Goal: Task Accomplishment & Management: Use online tool/utility

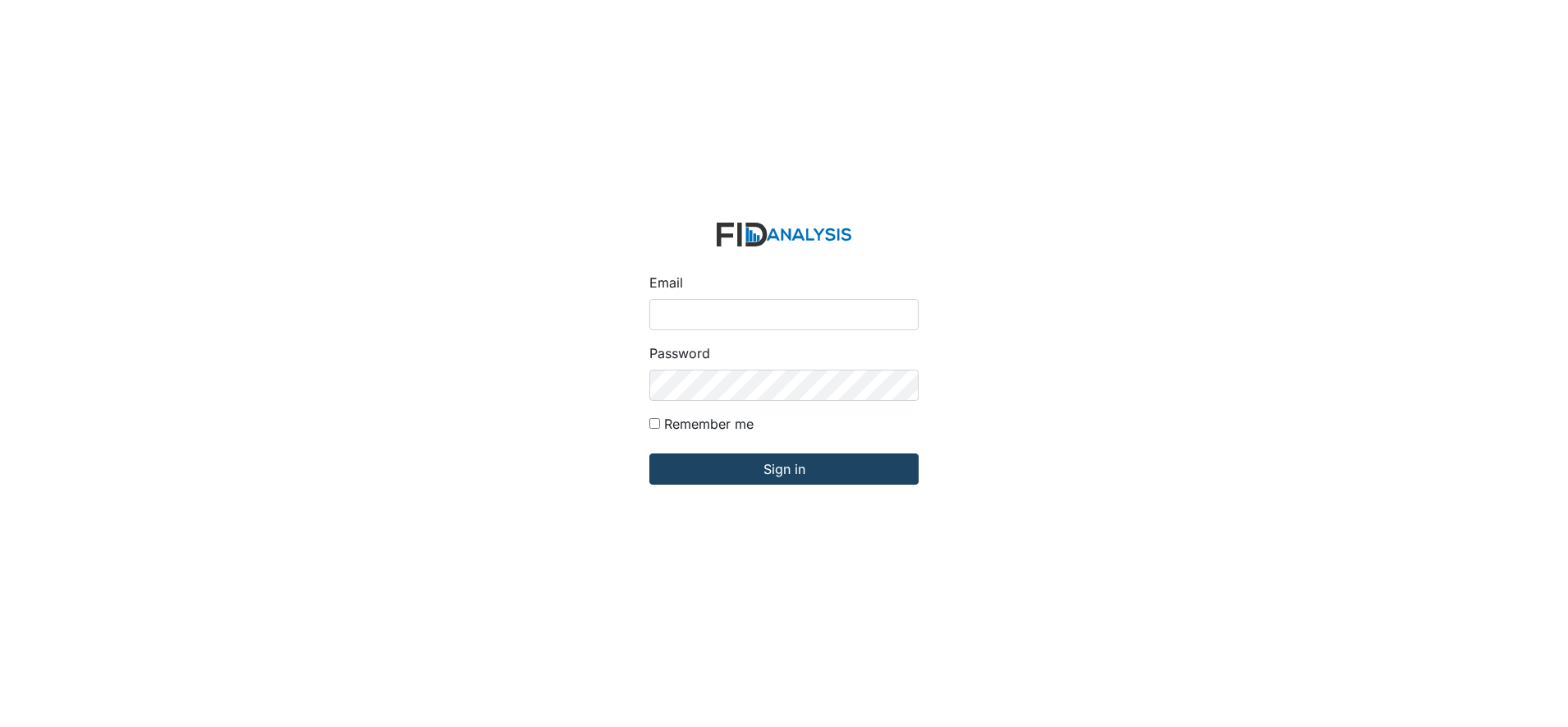
type input "[EMAIL_ADDRESS][DOMAIN_NAME]"
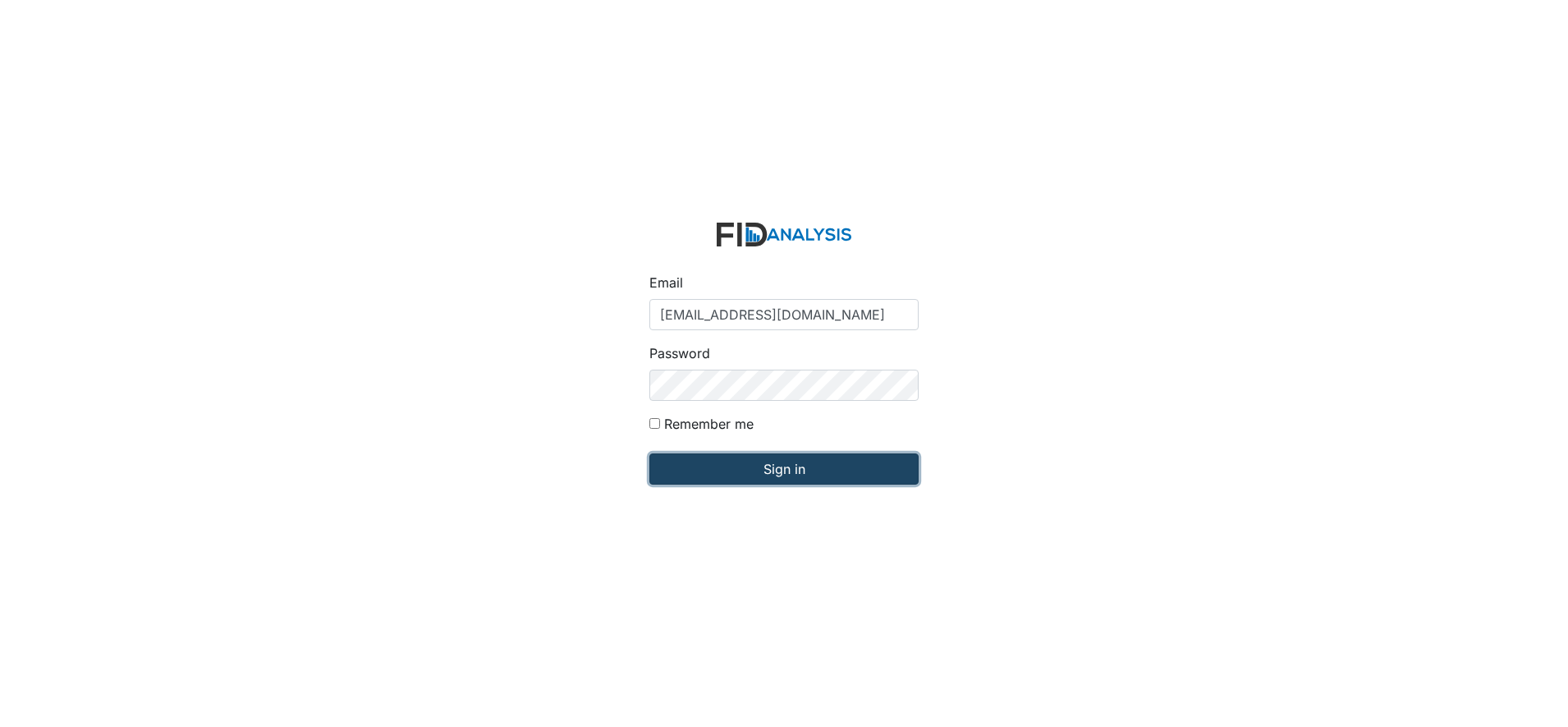
click at [710, 459] on input "Sign in" at bounding box center [784, 469] width 269 height 31
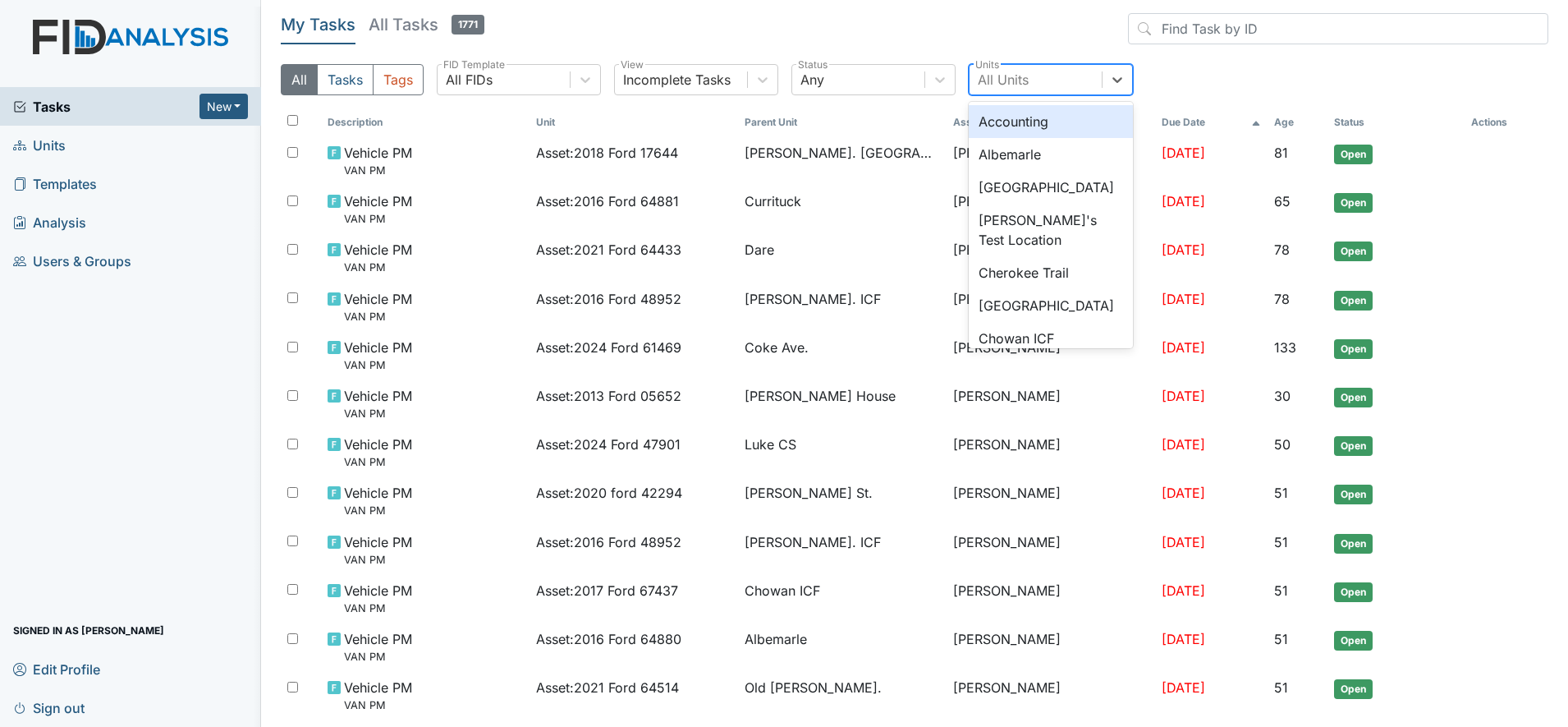
click at [1015, 77] on div "All Units" at bounding box center [1003, 79] width 51 height 19
type input "co"
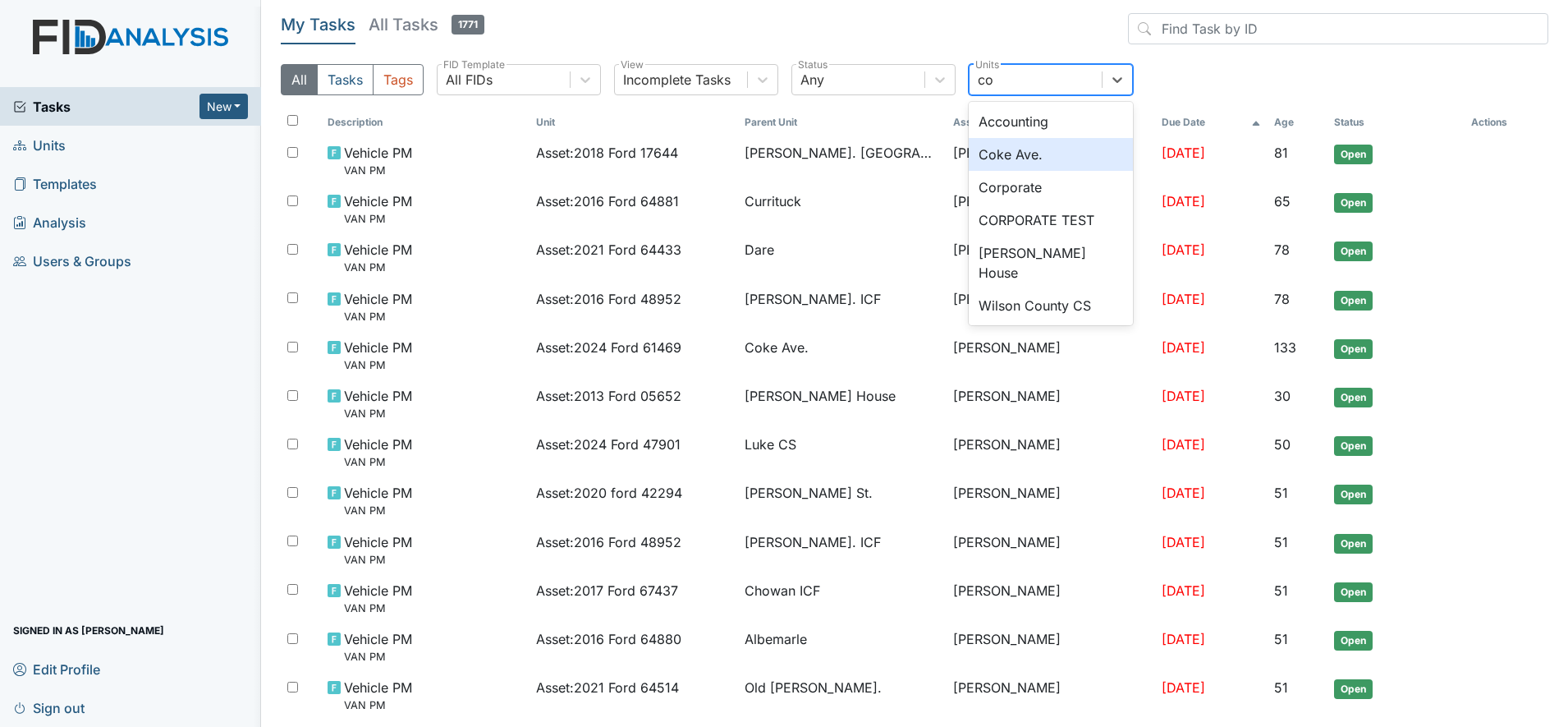
click at [1006, 154] on div "Coke Ave." at bounding box center [1051, 154] width 165 height 33
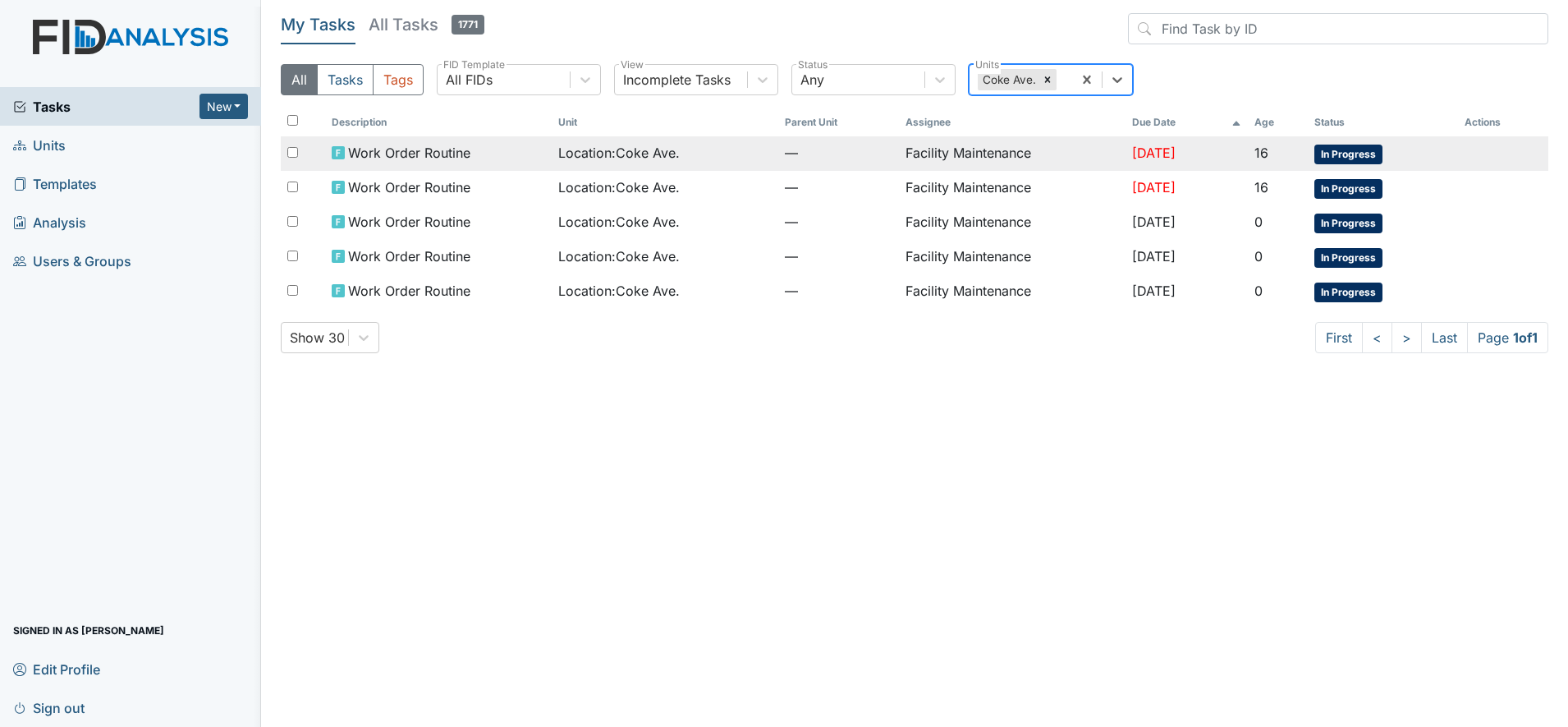
click at [933, 149] on td "Facility Maintenance" at bounding box center [1012, 153] width 227 height 35
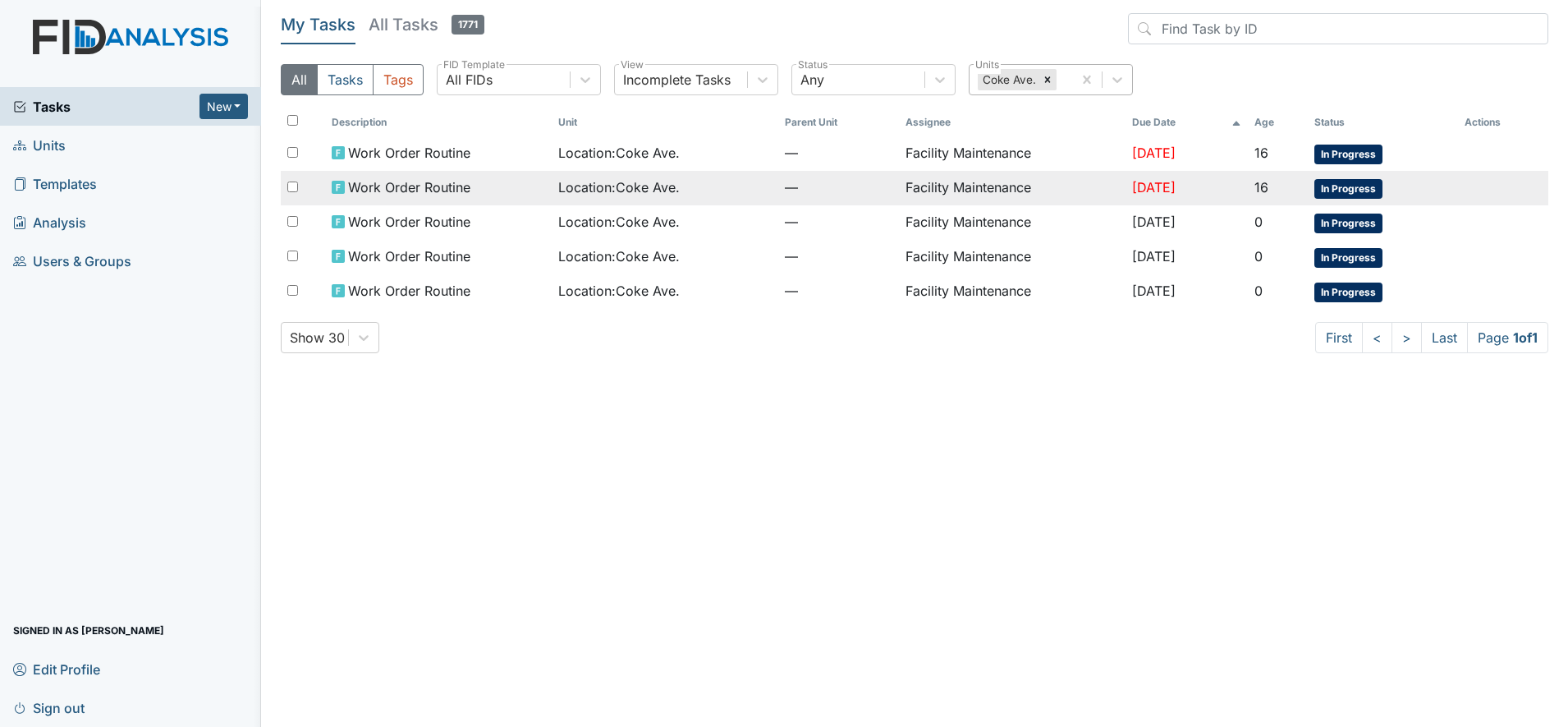
click at [918, 181] on td "Facility Maintenance" at bounding box center [1012, 187] width 227 height 35
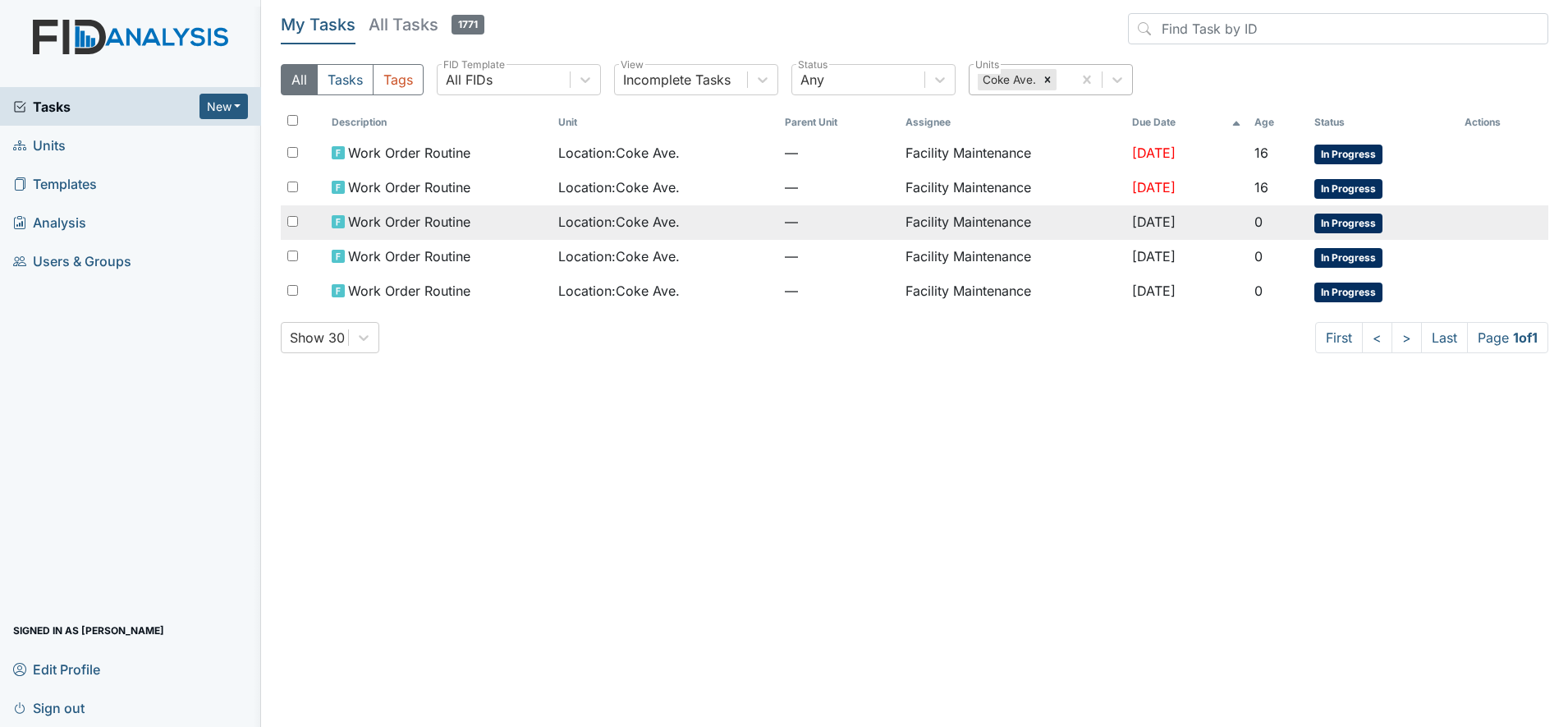
click at [650, 219] on span "Location : Coke Ave." at bounding box center [619, 221] width 122 height 19
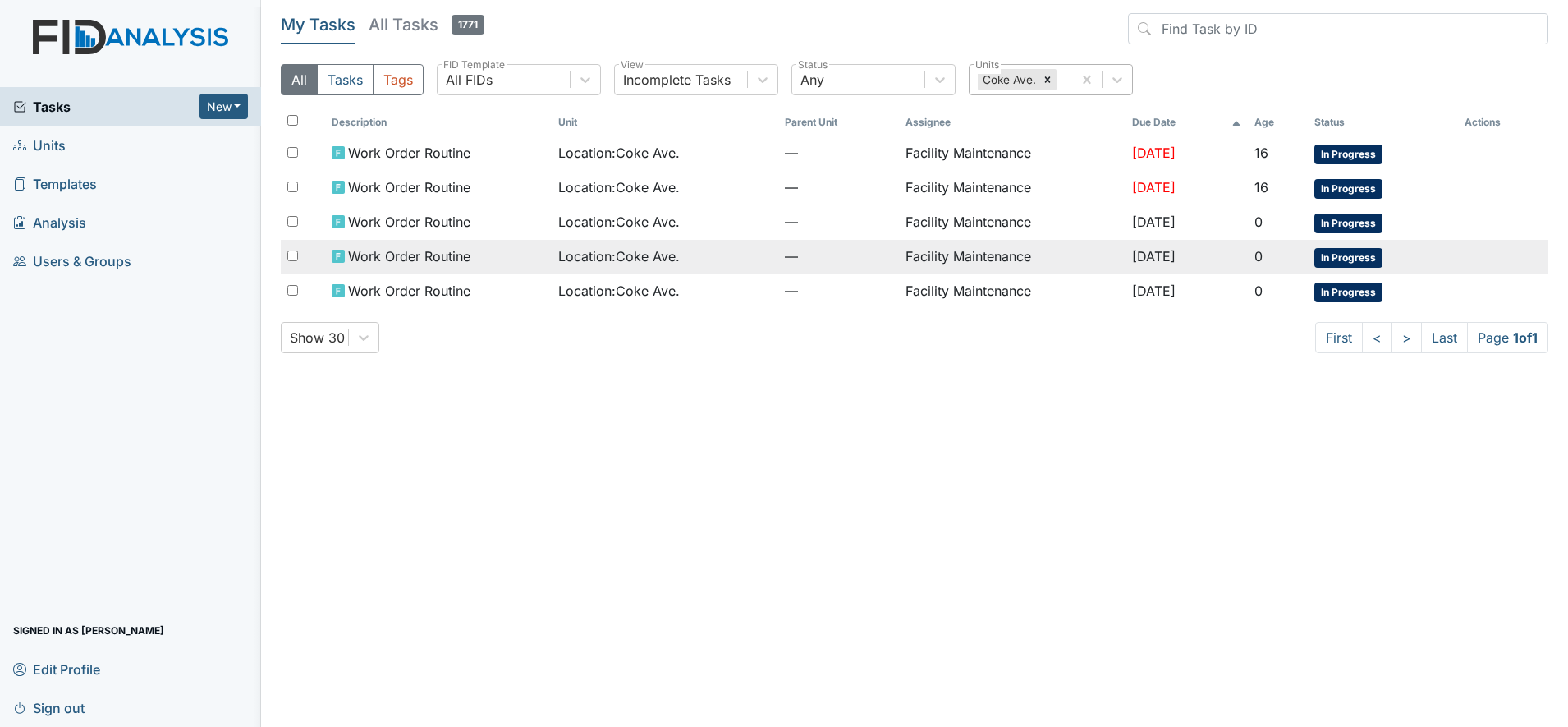
click at [442, 255] on span "Work Order Routine" at bounding box center [408, 256] width 122 height 19
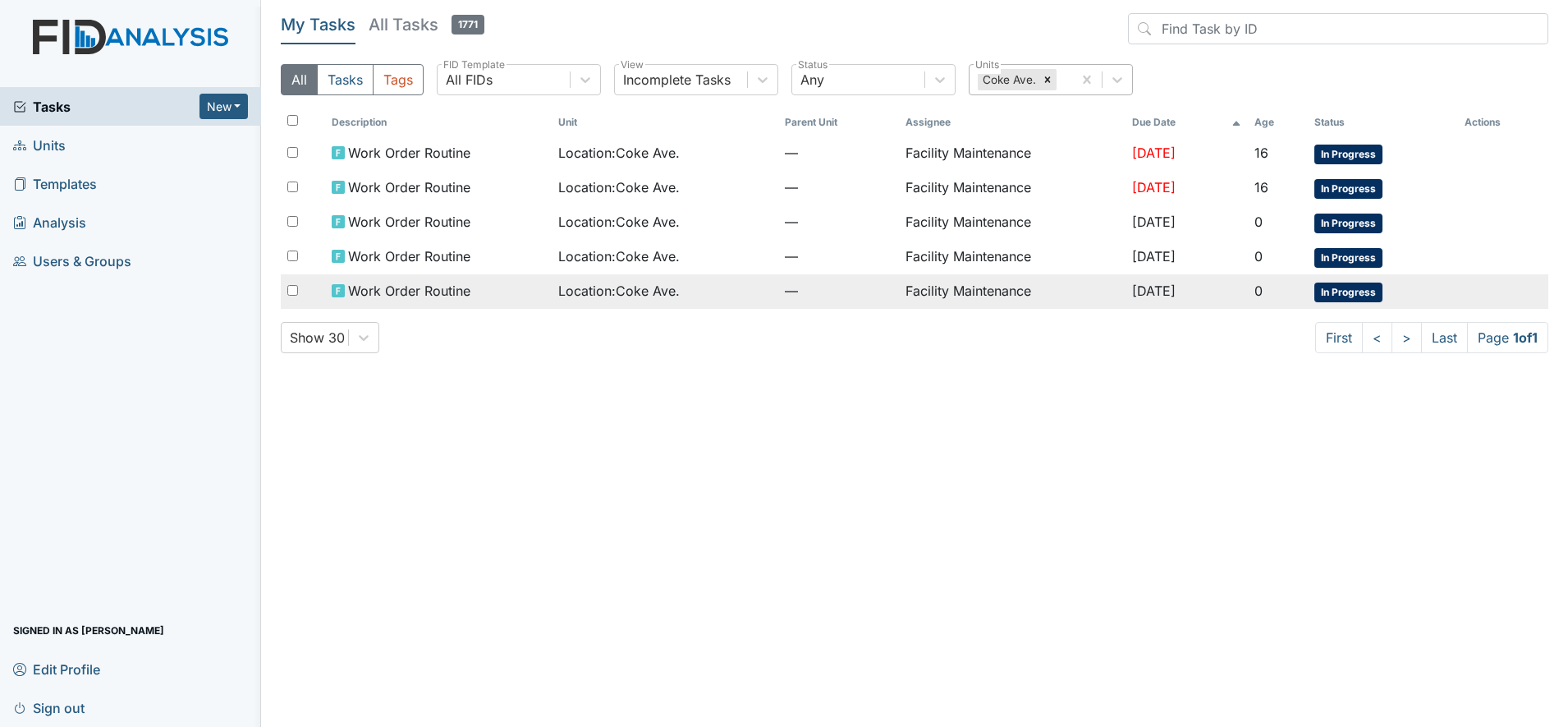
click at [406, 287] on span "Work Order Routine" at bounding box center [408, 290] width 122 height 19
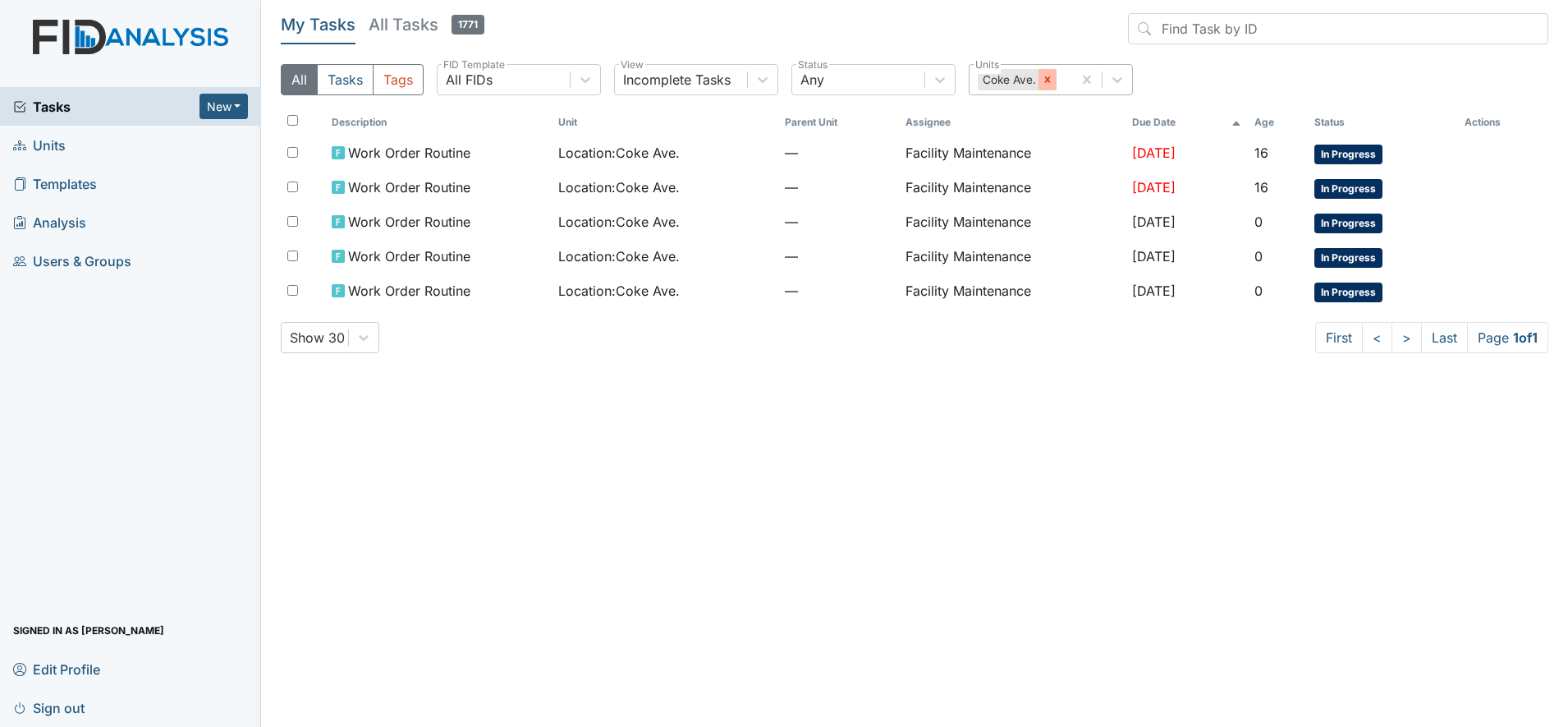
click at [1048, 80] on icon at bounding box center [1047, 79] width 6 height 6
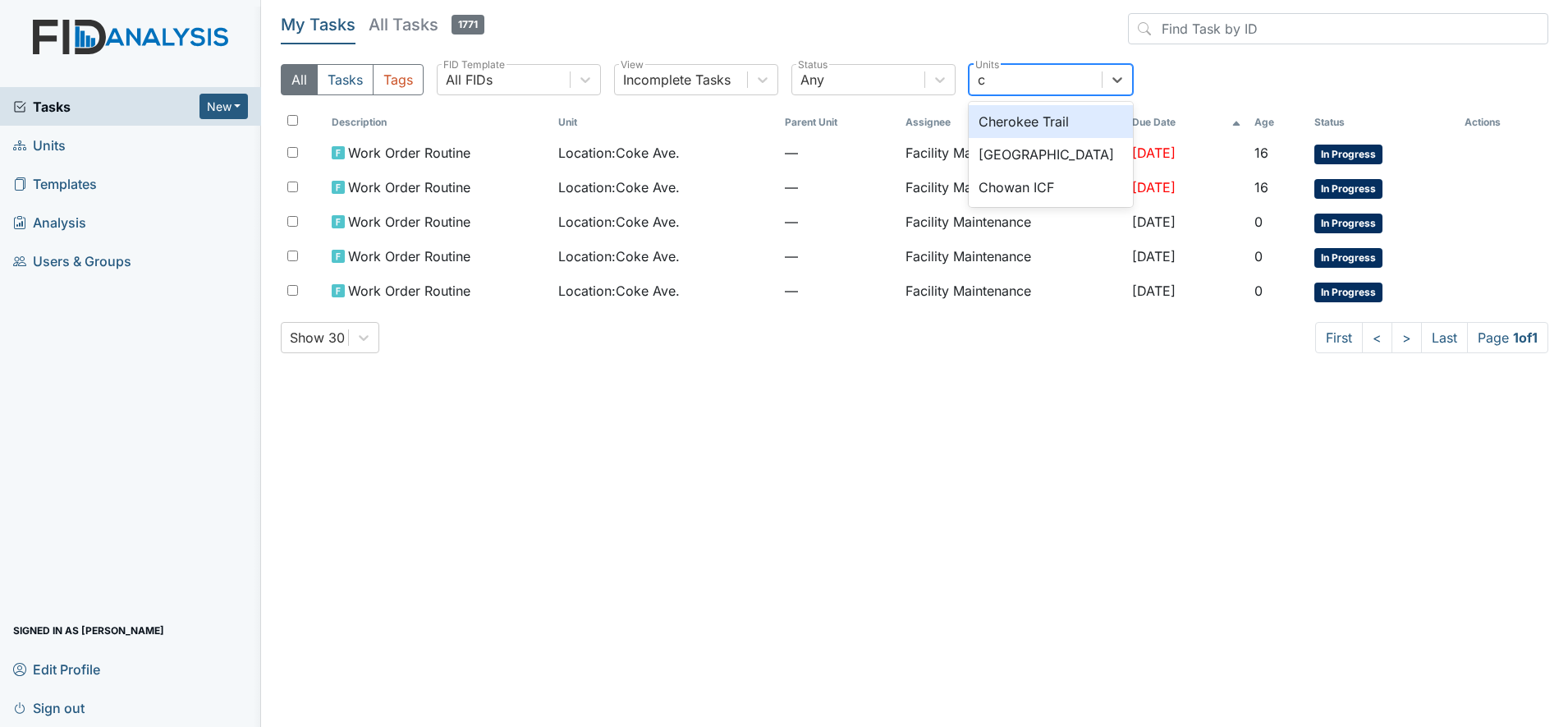
type input "ch"
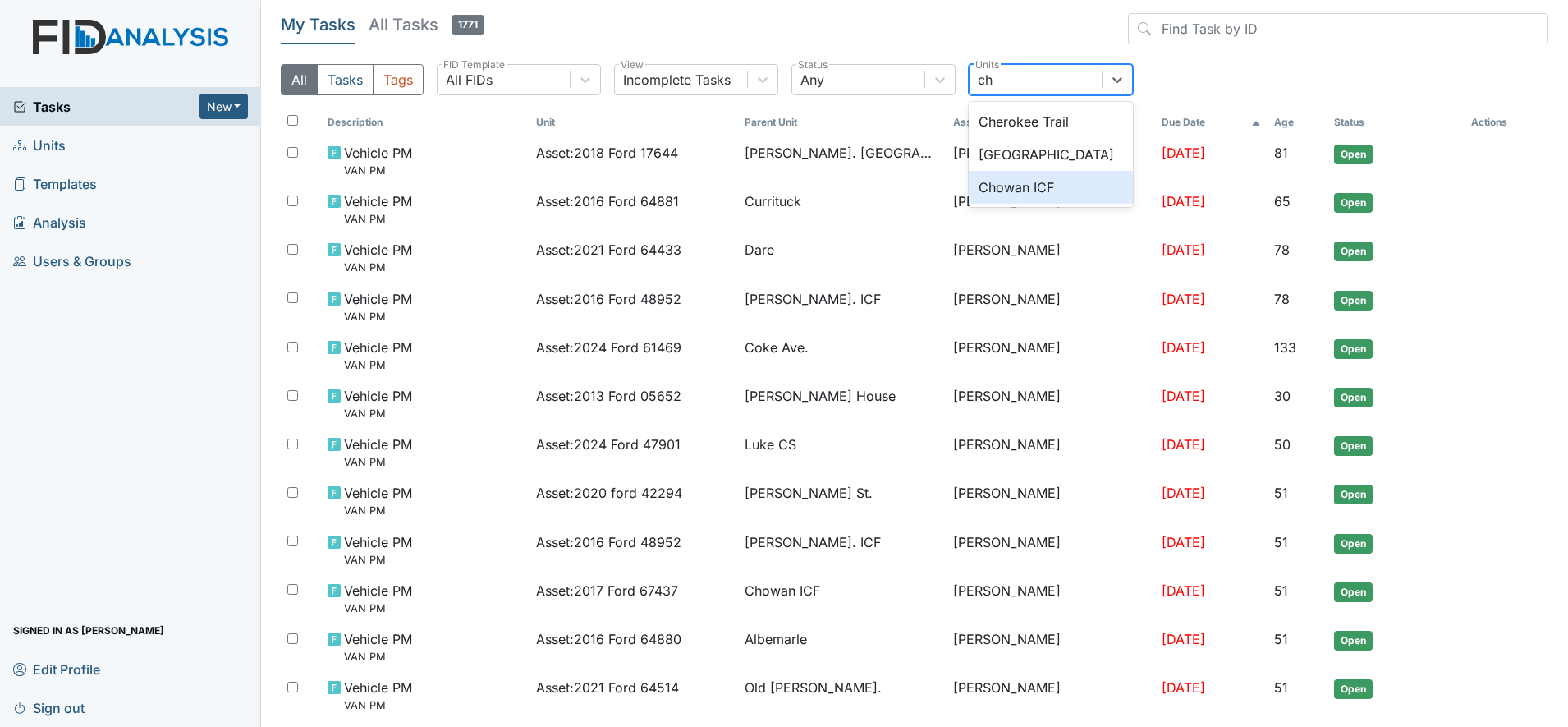
click at [1028, 186] on div "Chowan ICF" at bounding box center [1051, 187] width 165 height 33
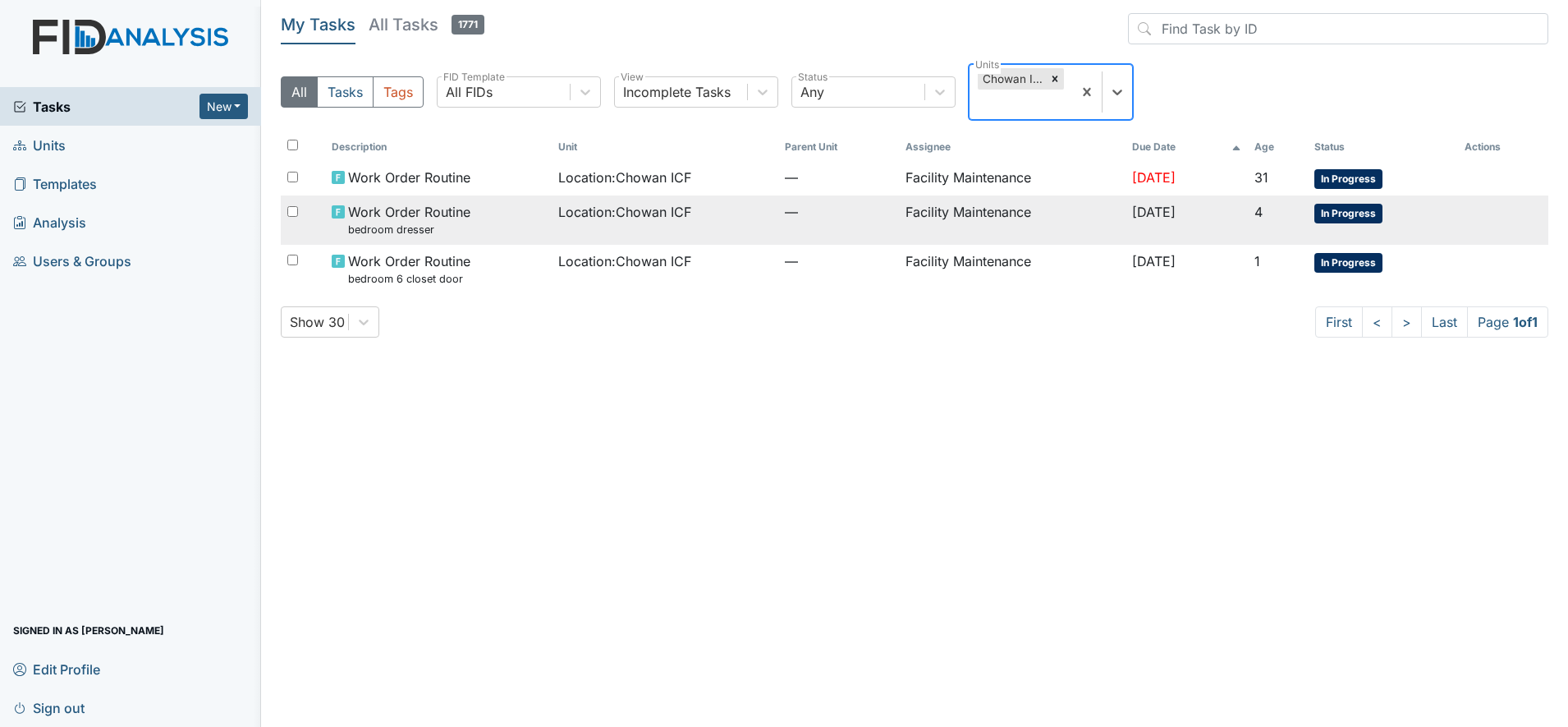
click at [665, 209] on span "Location : Chowan ICF" at bounding box center [625, 211] width 133 height 19
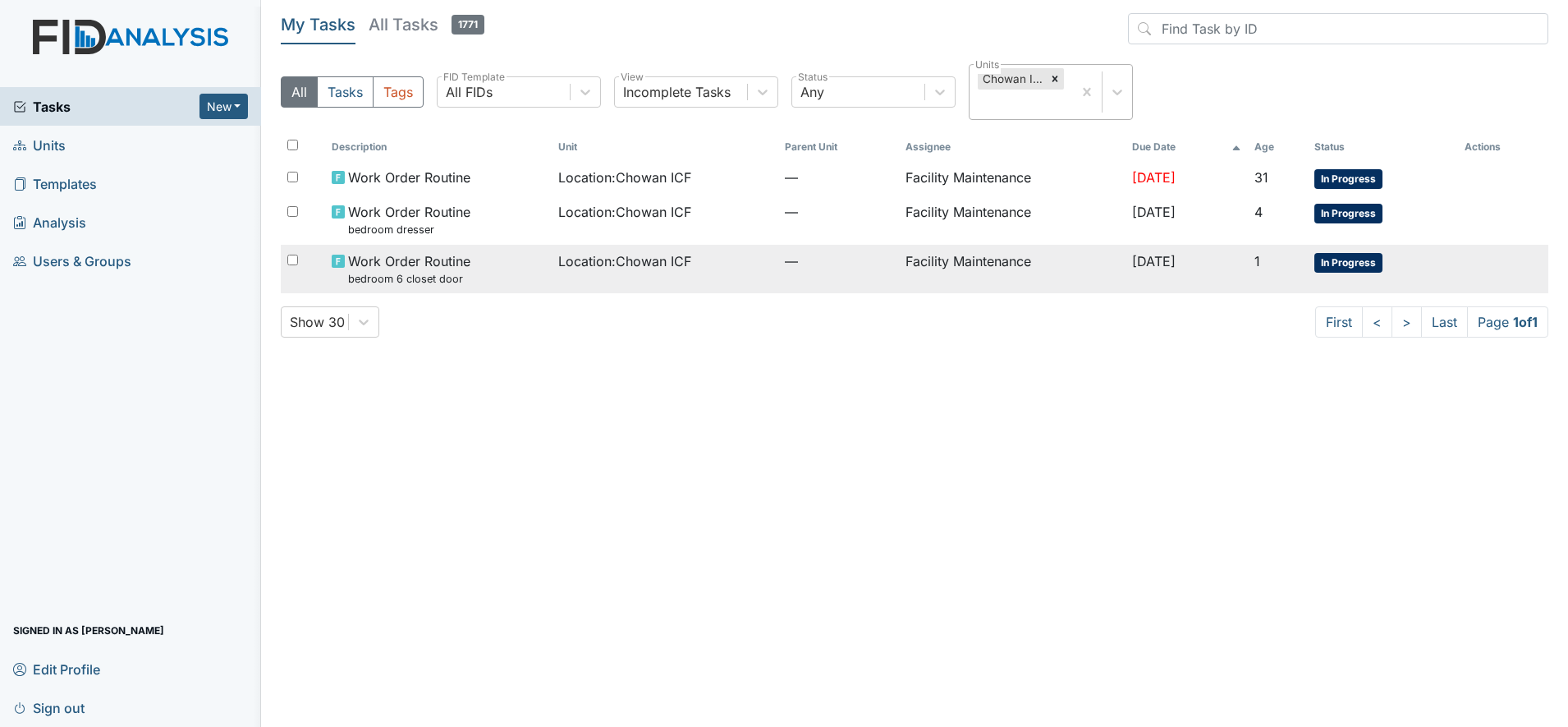
click at [422, 261] on span "Work Order Routine bedroom 6 closet door" at bounding box center [408, 269] width 122 height 35
click at [414, 260] on span "Work Order Routine bedroom 6 closet door" at bounding box center [408, 269] width 122 height 35
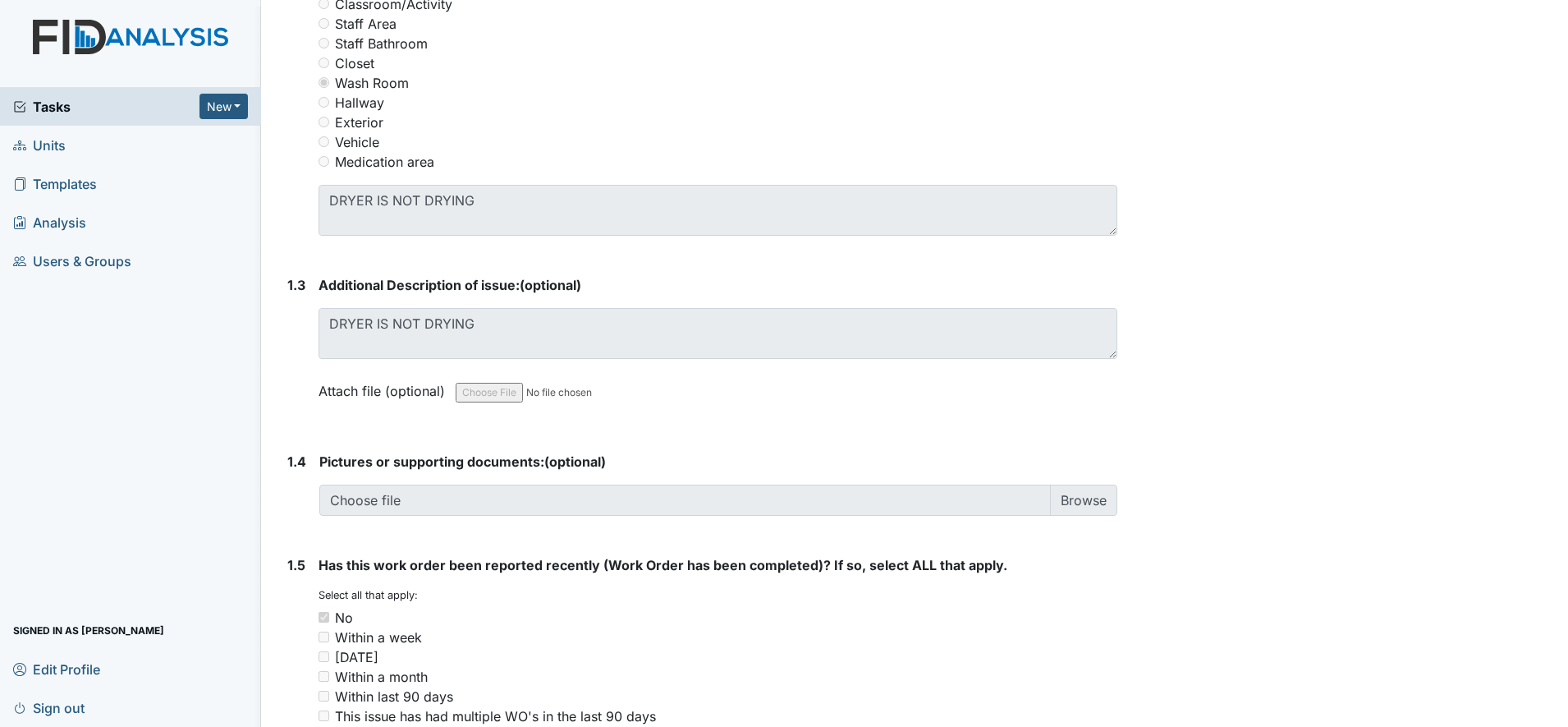
scroll to position [849, 0]
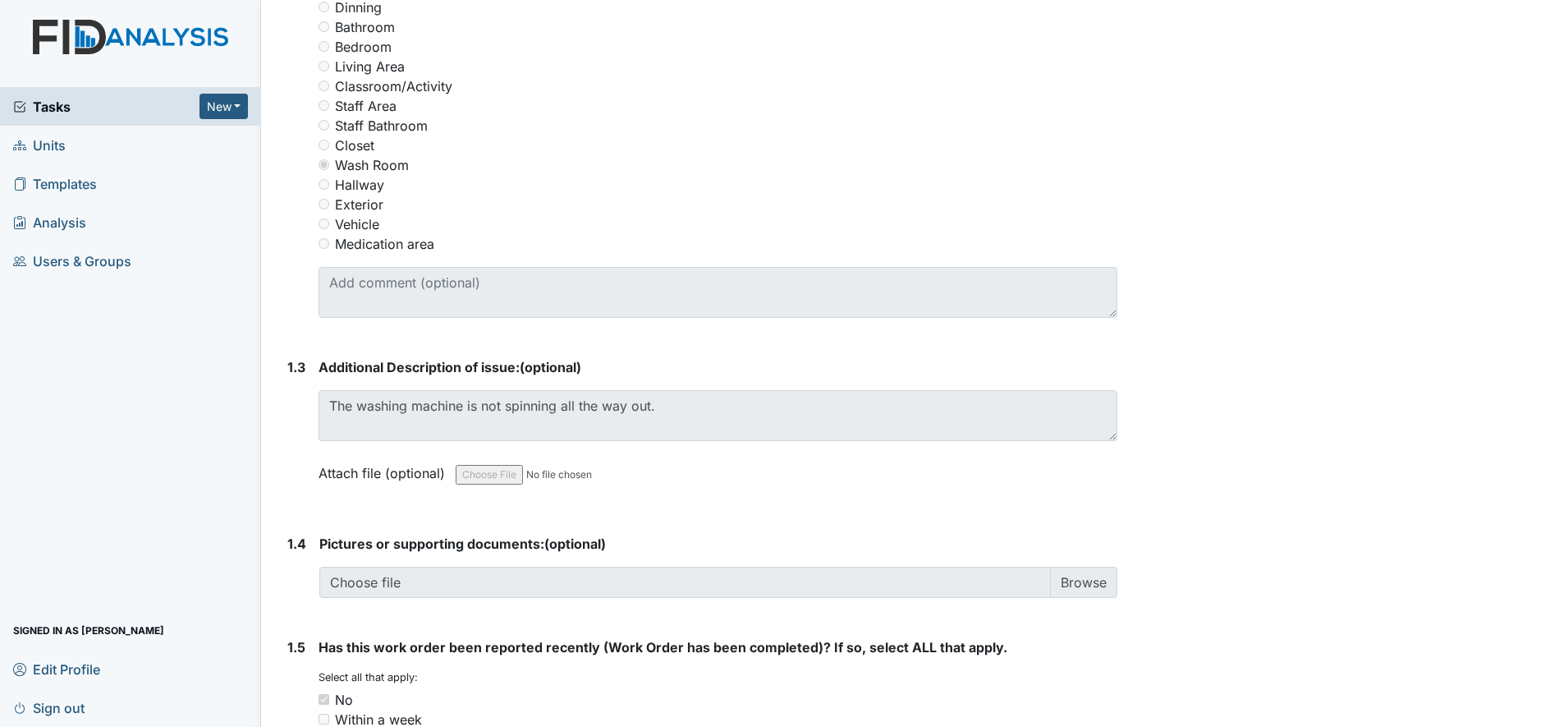
scroll to position [807, 0]
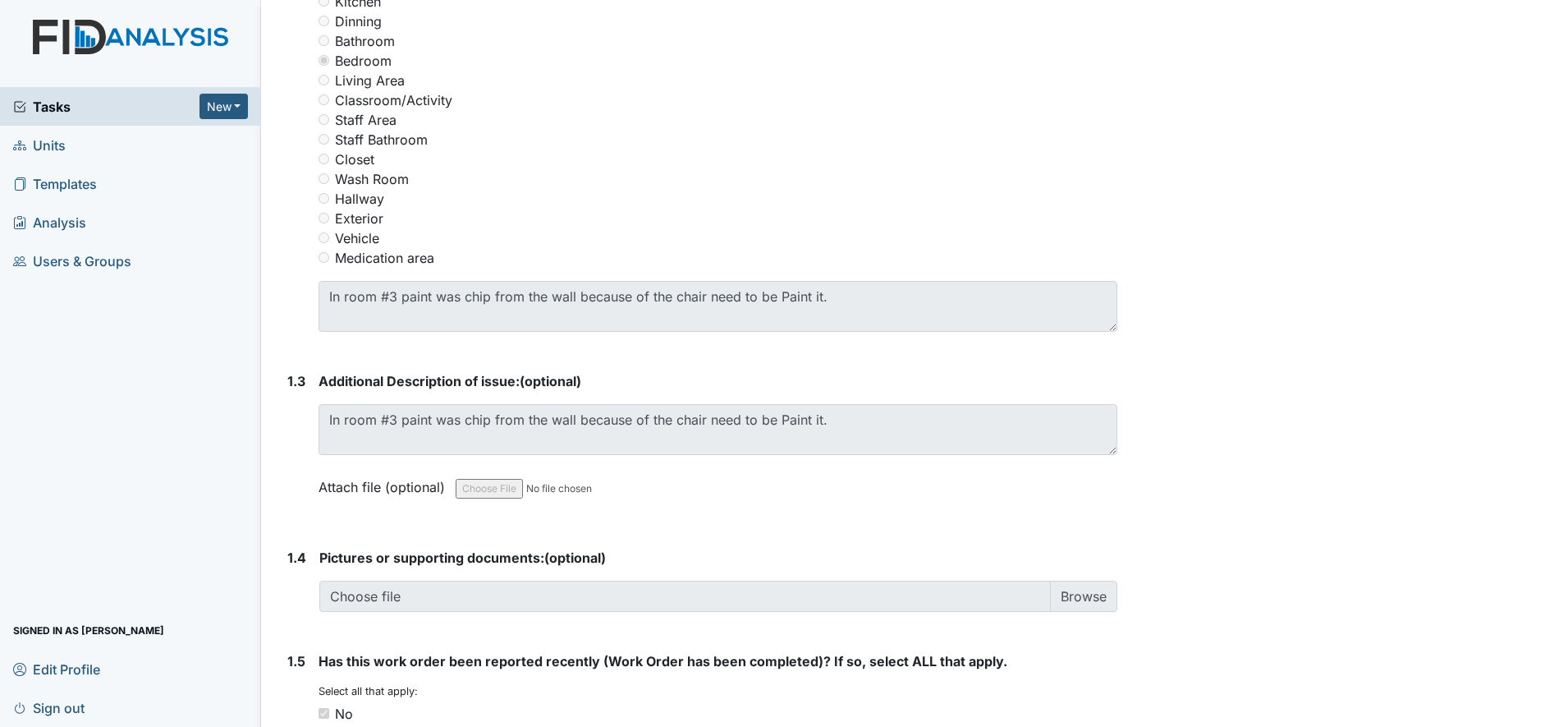
scroll to position [822, 0]
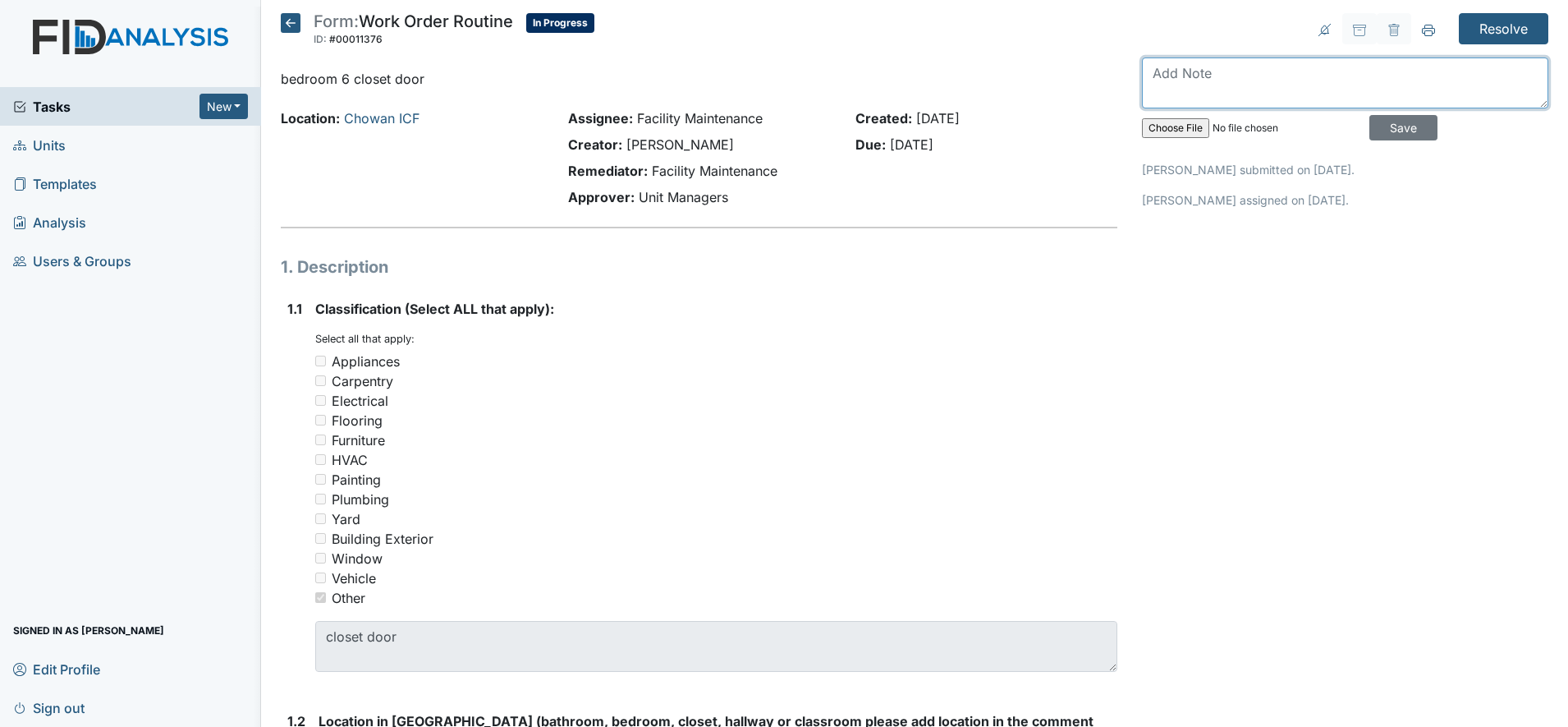
click at [1166, 71] on textarea at bounding box center [1345, 83] width 407 height 51
type textarea "bedroom 6 closet door is fix"
click at [1381, 126] on input "Save" at bounding box center [1403, 127] width 68 height 25
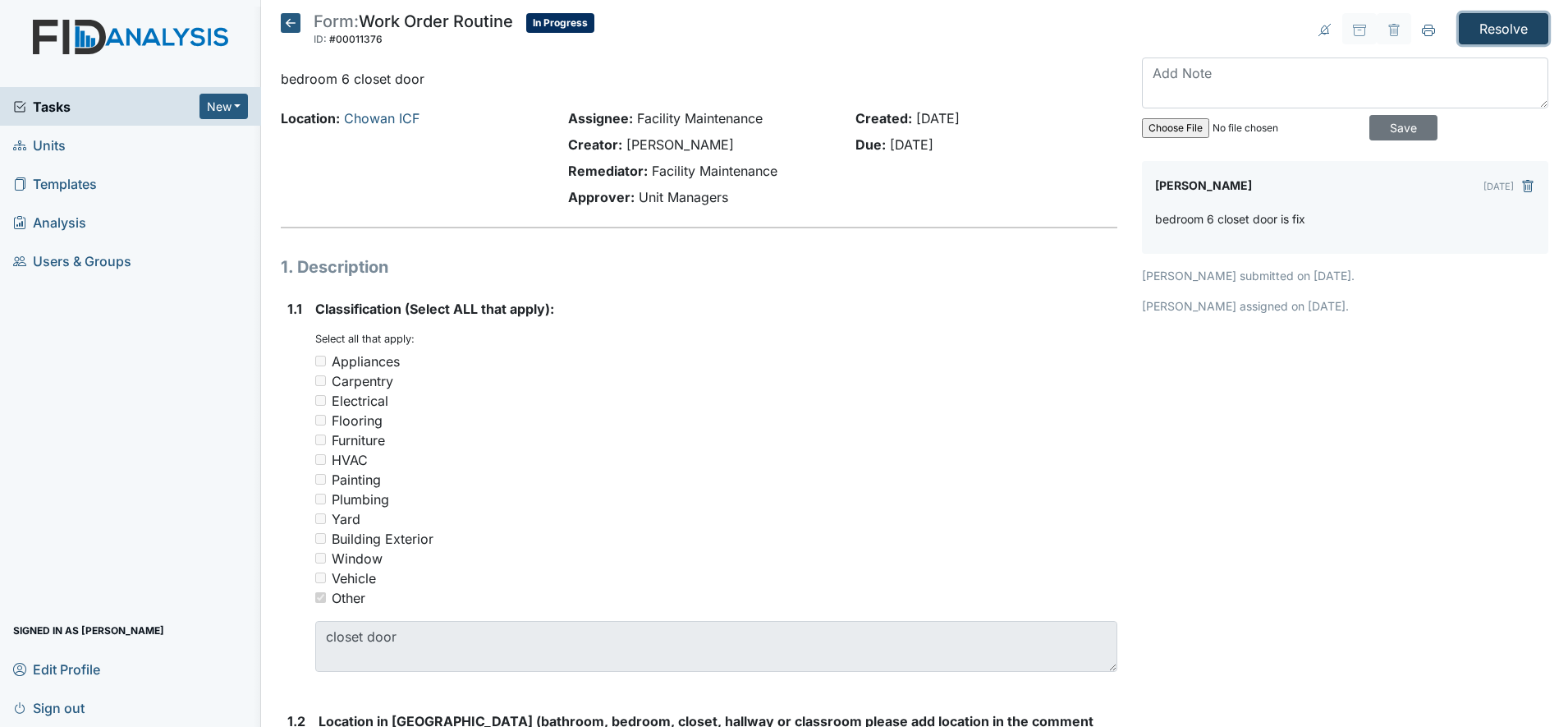
click at [1485, 21] on input "Resolve" at bounding box center [1504, 29] width 89 height 31
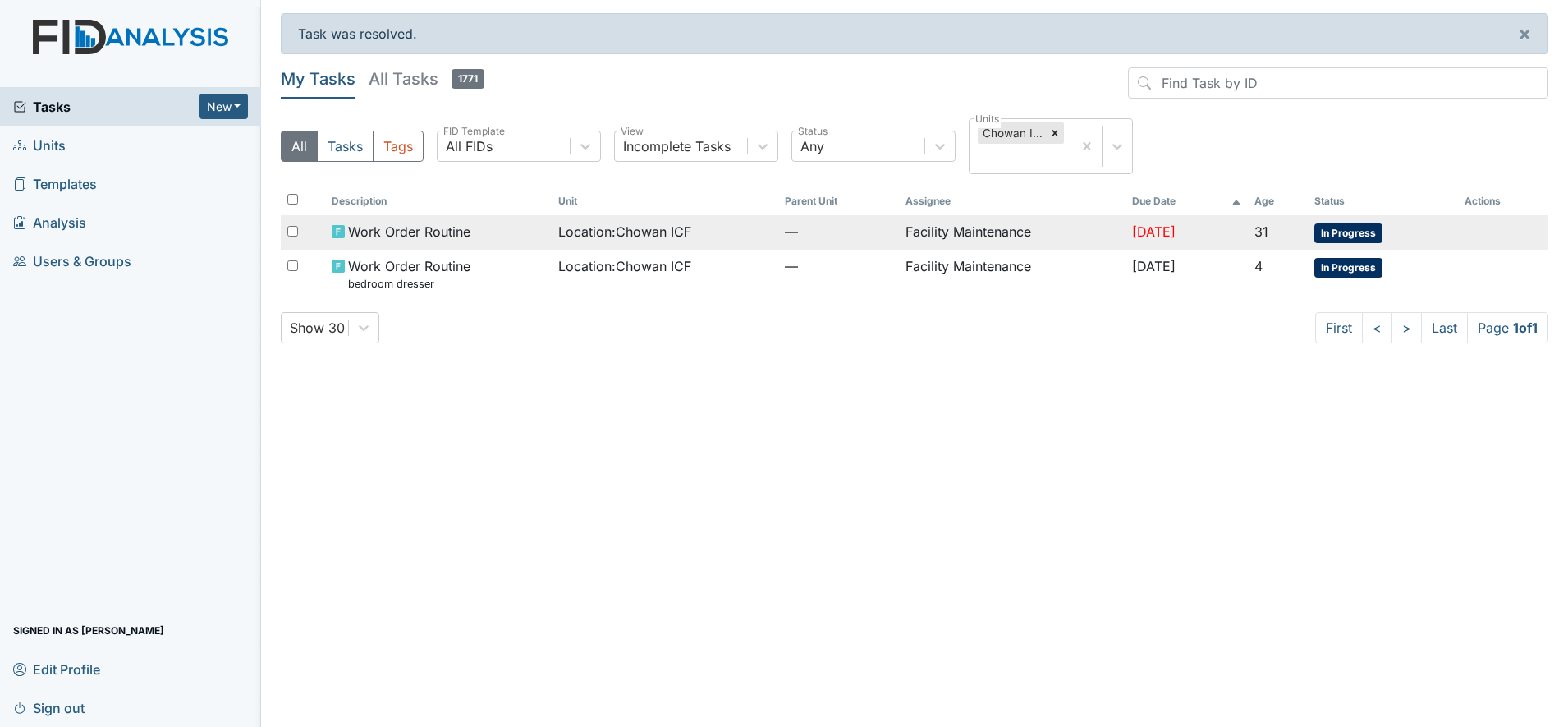
click at [986, 225] on td "Facility Maintenance" at bounding box center [1012, 232] width 227 height 35
click at [446, 223] on span "Work Order Routine" at bounding box center [408, 231] width 122 height 19
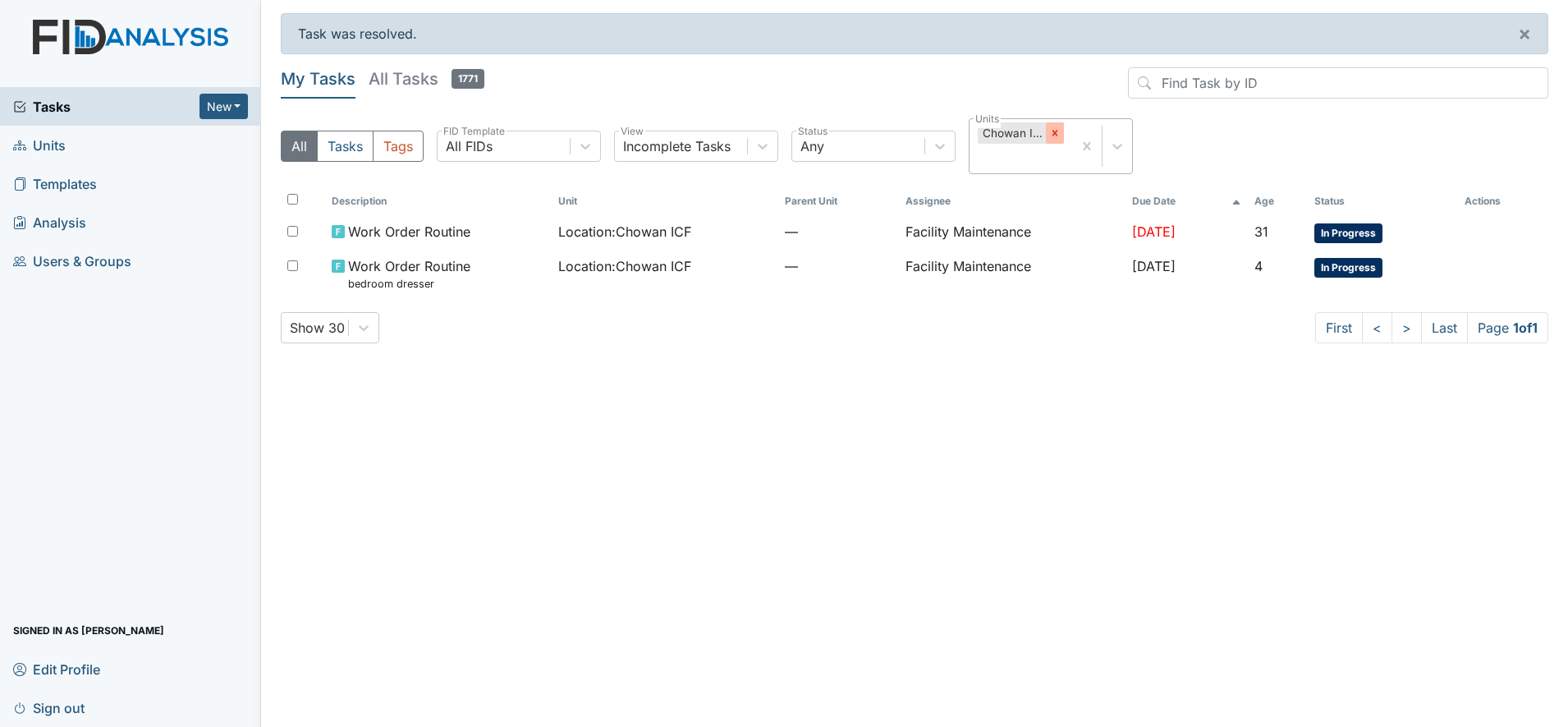
click at [1052, 131] on icon at bounding box center [1055, 133] width 12 height 12
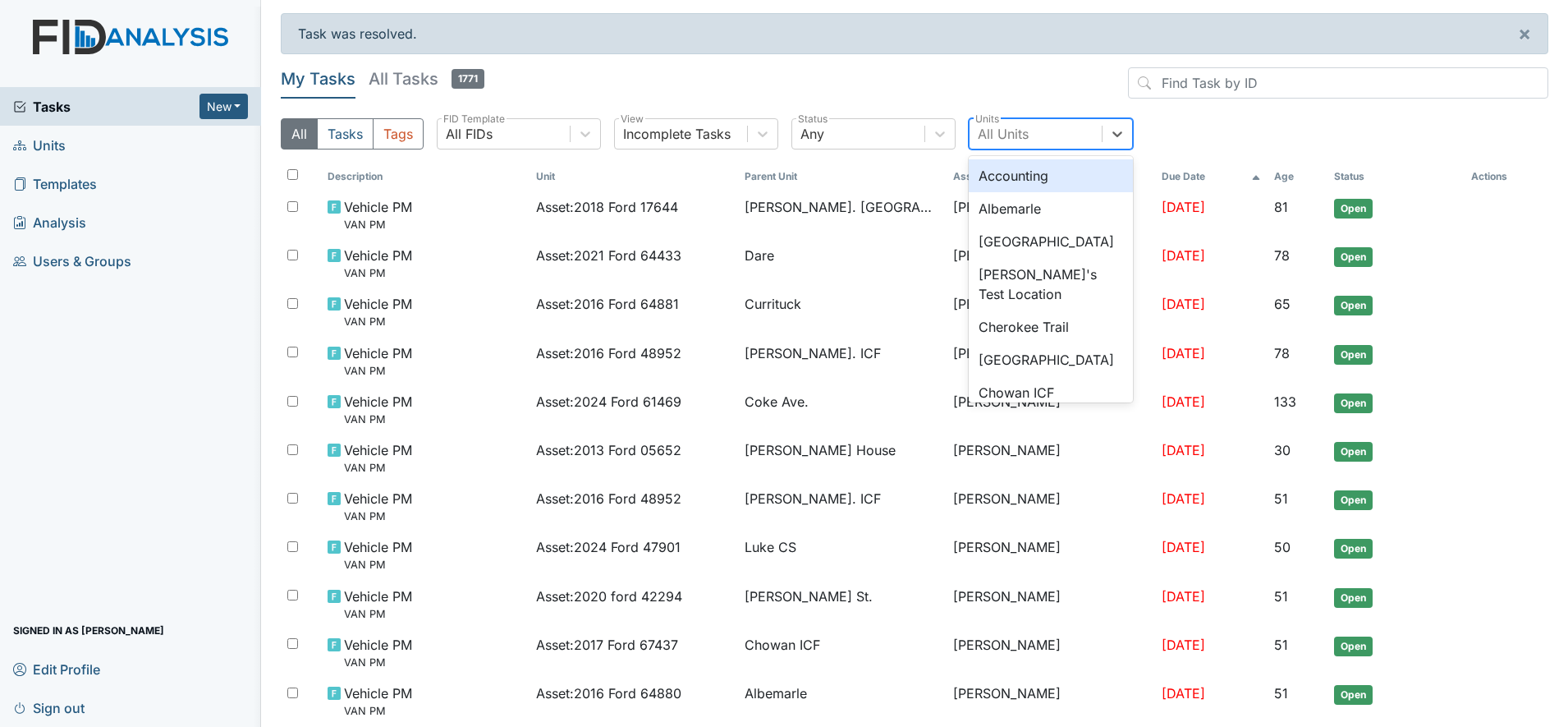
click at [1052, 131] on div "All Units" at bounding box center [1035, 133] width 132 height 30
type input "ch"
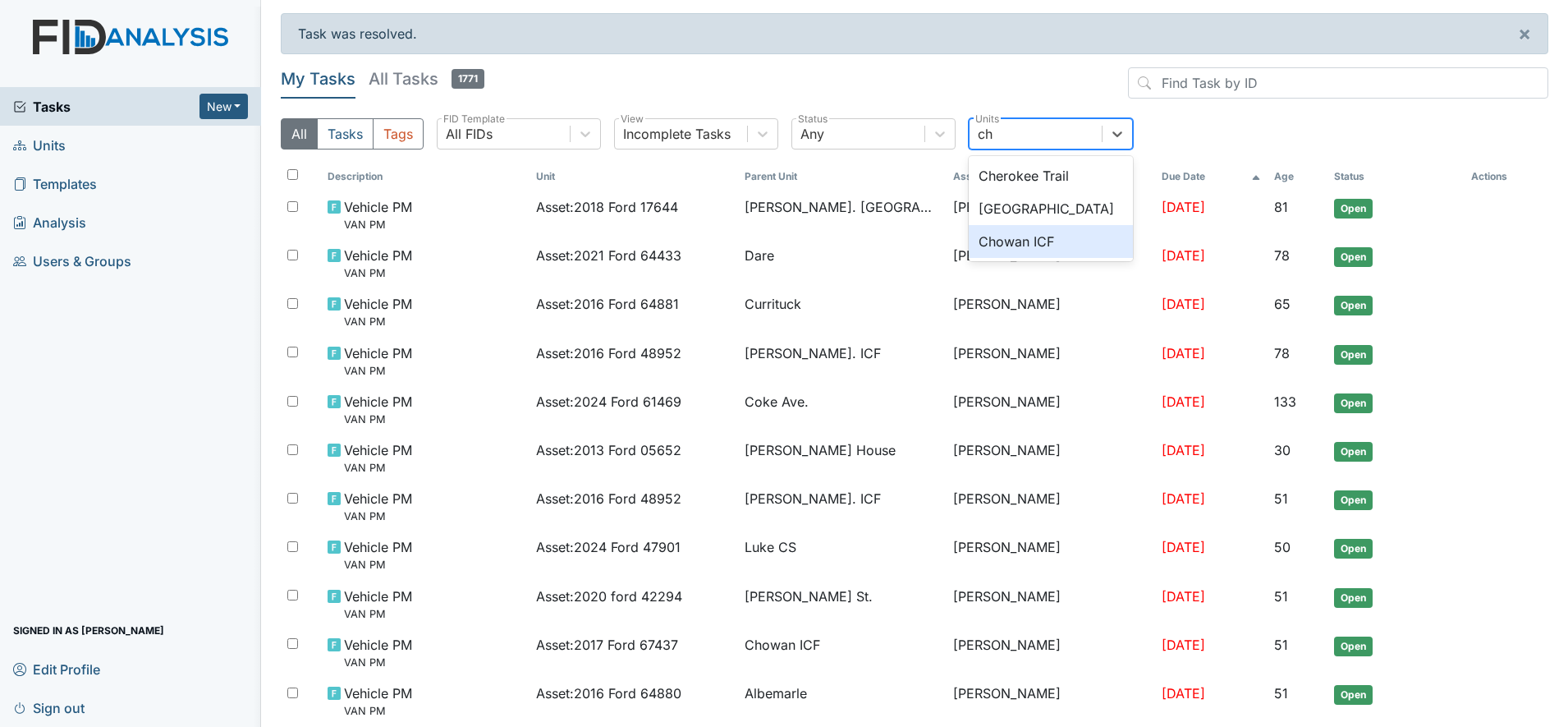
click at [1023, 237] on div "Chowan ICF" at bounding box center [1051, 241] width 165 height 33
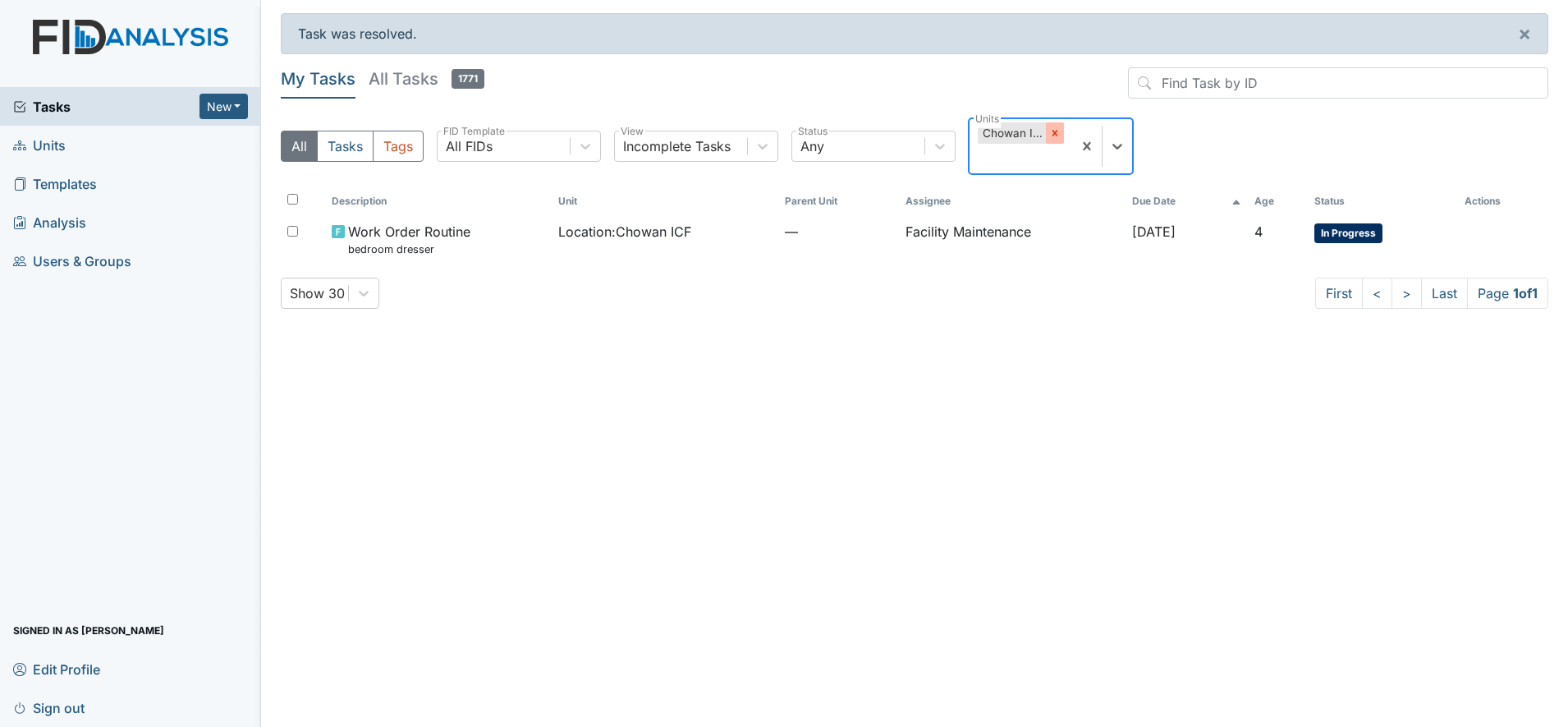
click at [1053, 133] on icon at bounding box center [1055, 133] width 12 height 12
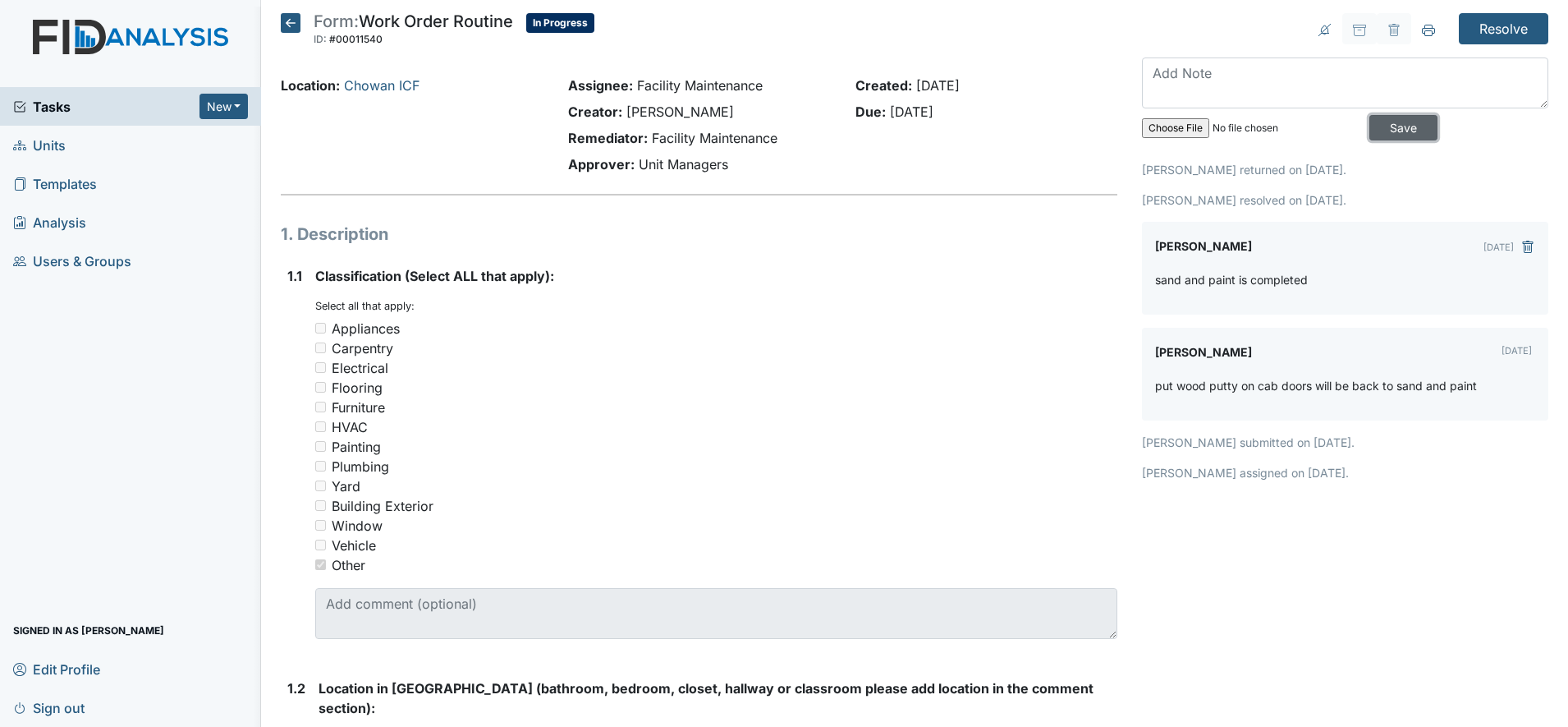
click at [1392, 119] on input "Save" at bounding box center [1403, 127] width 68 height 25
click at [1489, 19] on input "Resolve" at bounding box center [1504, 29] width 89 height 31
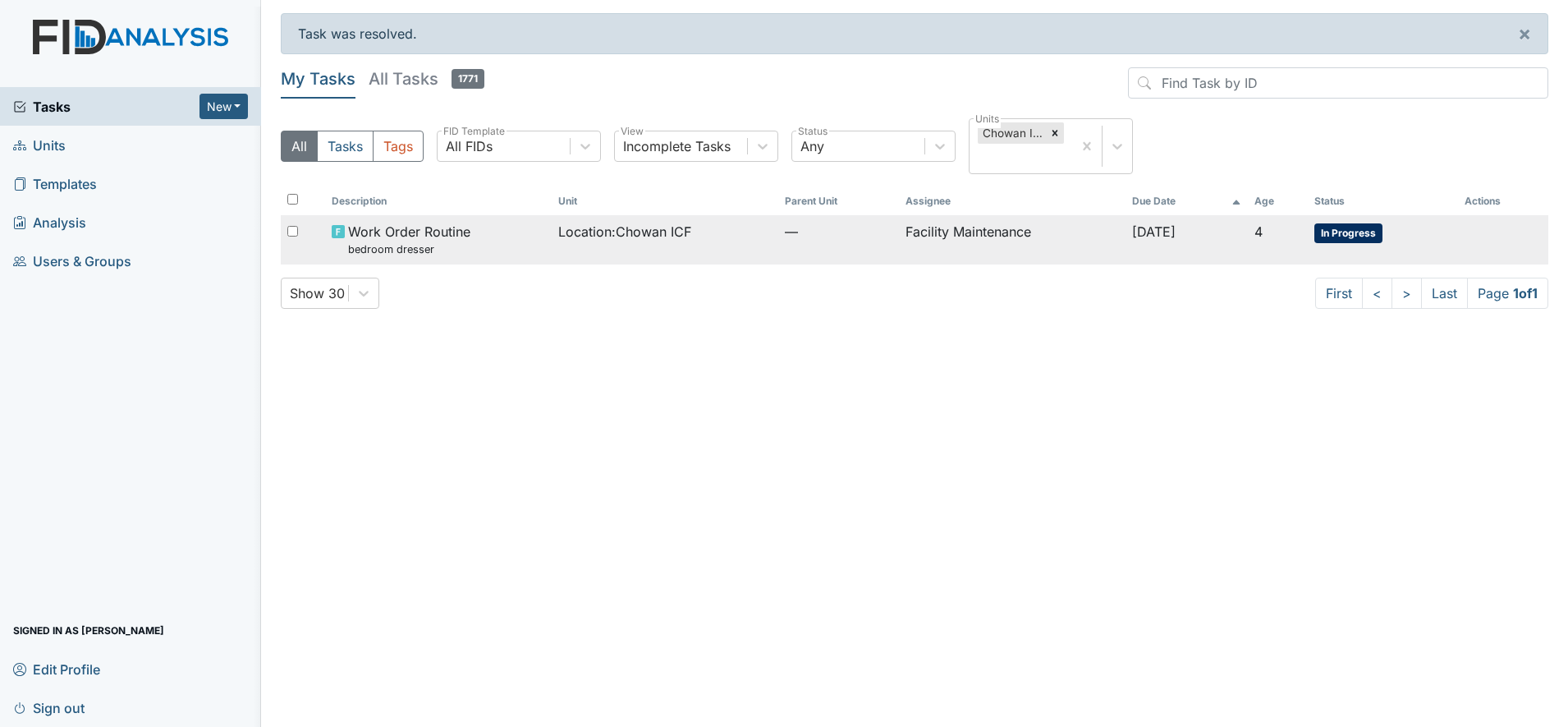
click at [698, 236] on div "Location : Chowan ICF" at bounding box center [665, 231] width 214 height 19
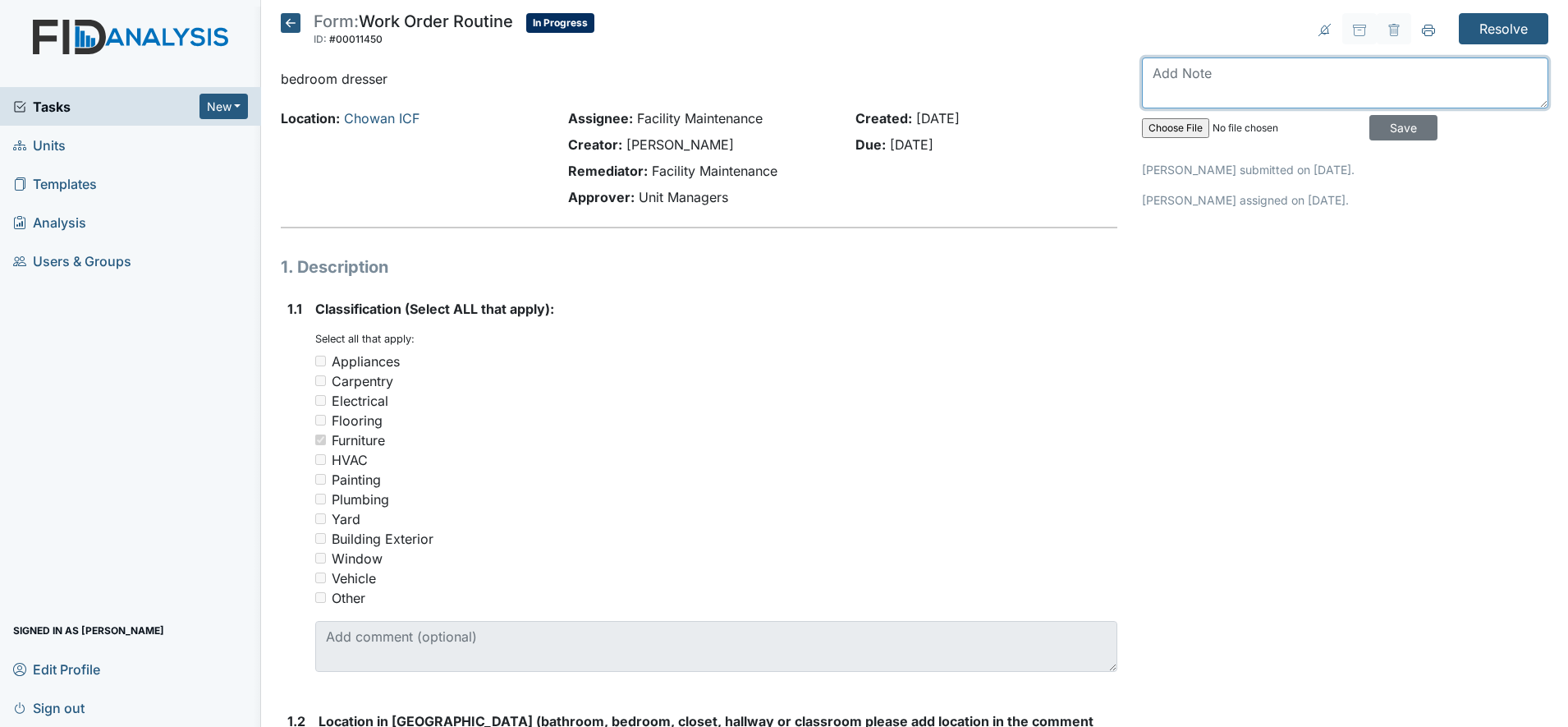
click at [1162, 73] on textarea at bounding box center [1345, 83] width 407 height 51
drag, startPoint x: 1557, startPoint y: 713, endPoint x: 1096, endPoint y: 611, distance: 472.1
click at [1096, 611] on div "Classification (Select ALL that apply): You must select one or more of the belo…" at bounding box center [716, 486] width 802 height 373
